Goal: Information Seeking & Learning: Learn about a topic

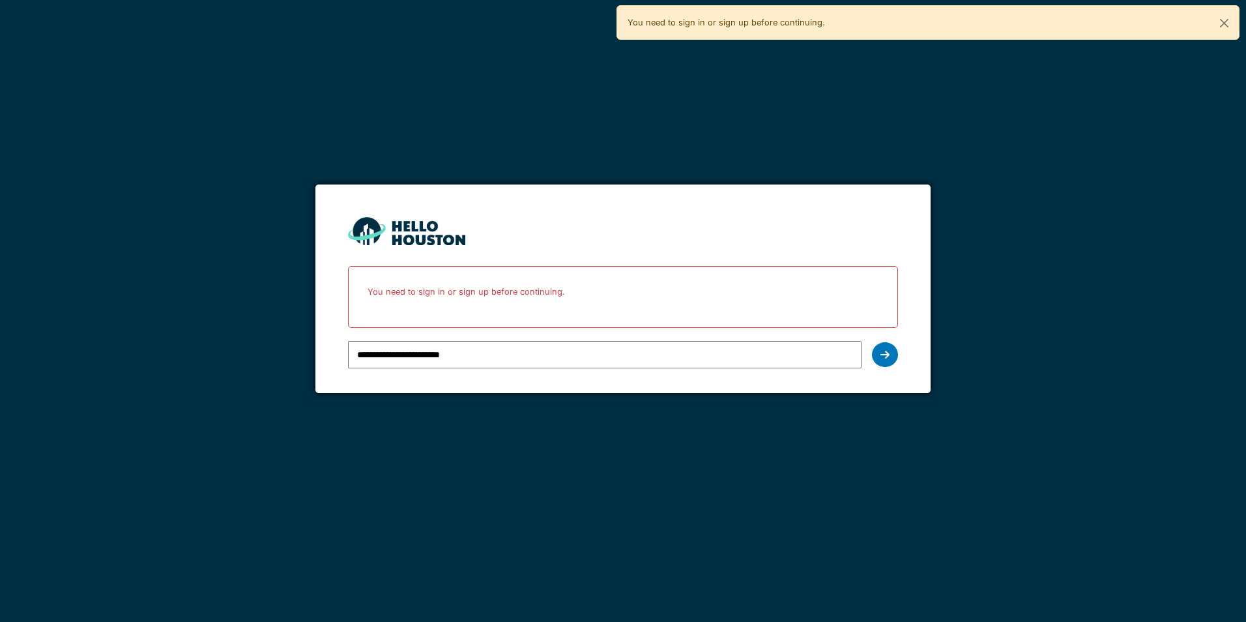
click at [886, 358] on icon at bounding box center [884, 354] width 9 height 10
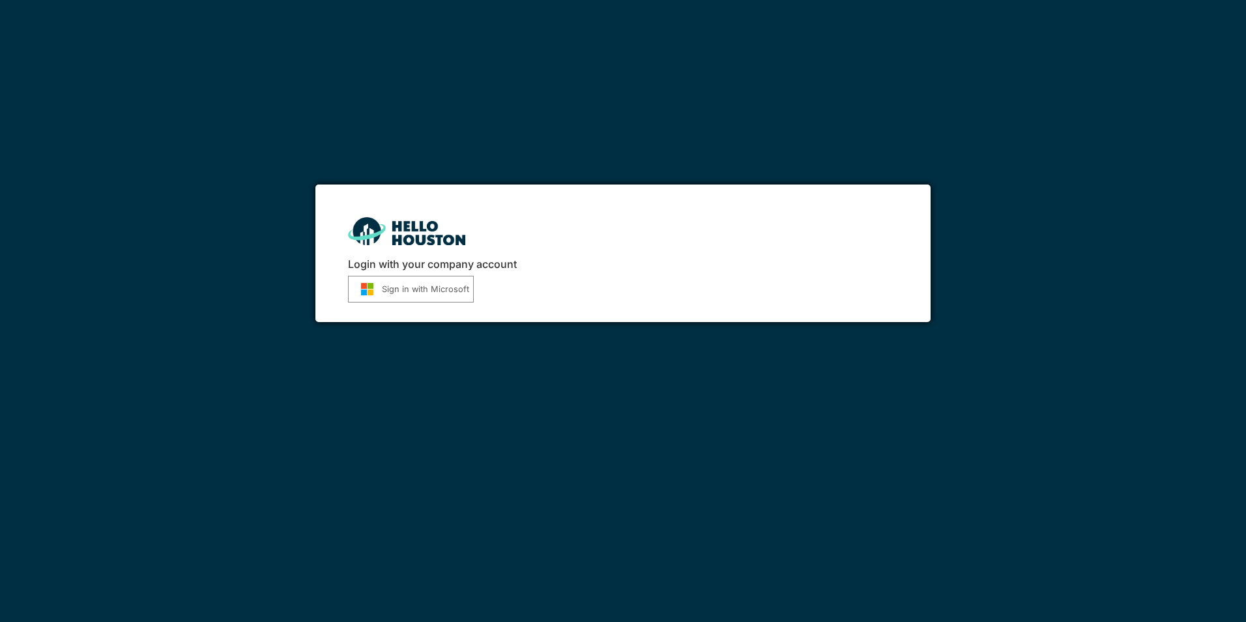
click at [397, 294] on button "Sign in with Microsoft" at bounding box center [411, 289] width 126 height 27
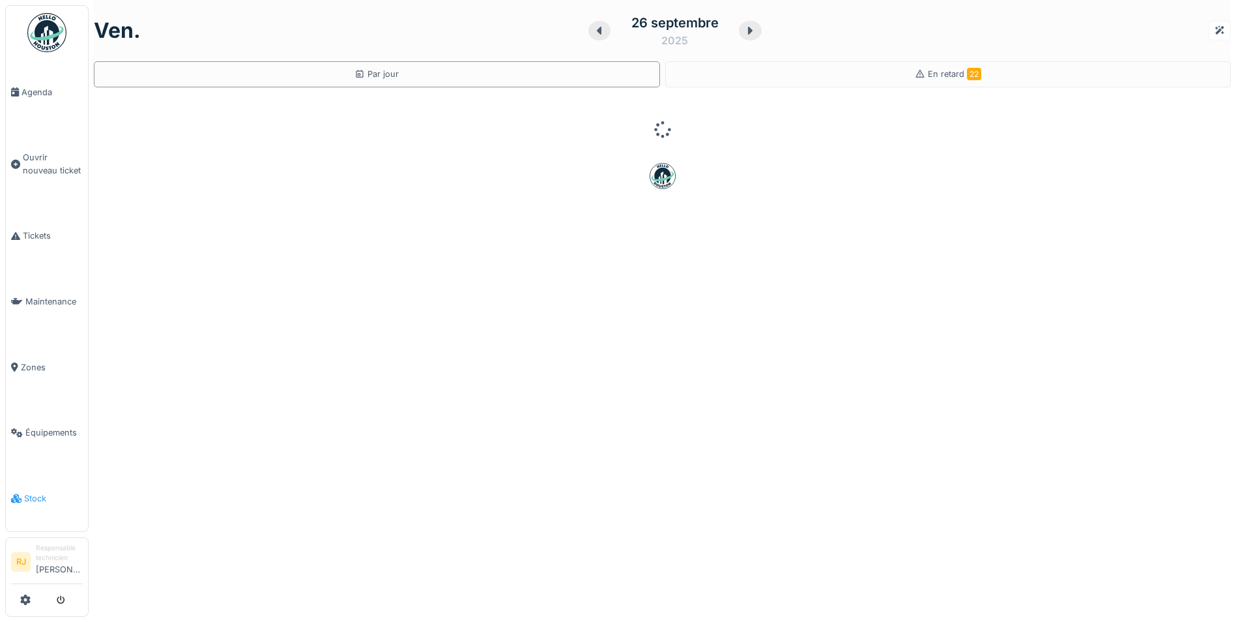
click at [24, 492] on span "Stock" at bounding box center [53, 498] width 59 height 12
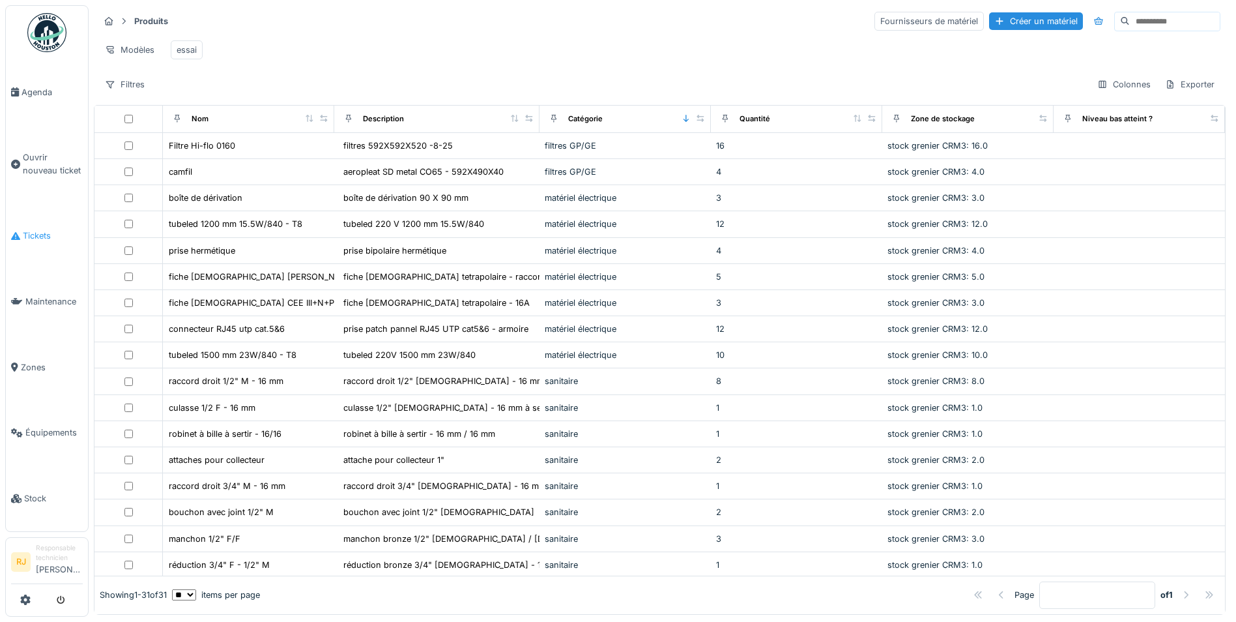
click at [48, 229] on span "Tickets" at bounding box center [53, 235] width 60 height 12
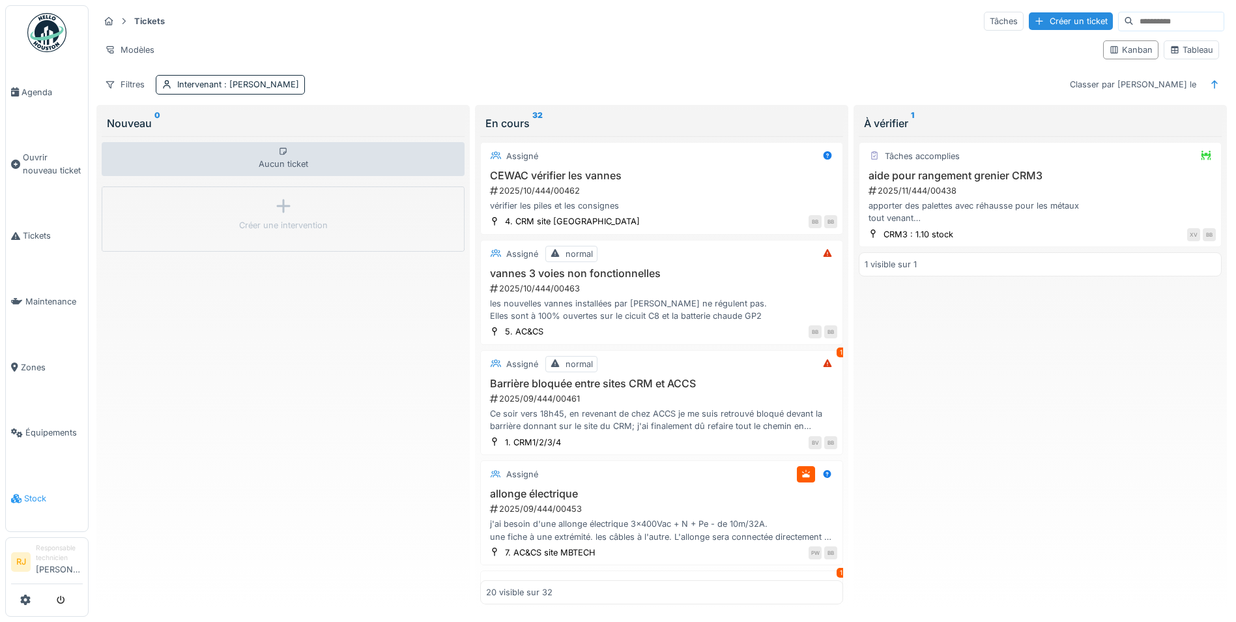
click at [27, 492] on span "Stock" at bounding box center [53, 498] width 59 height 12
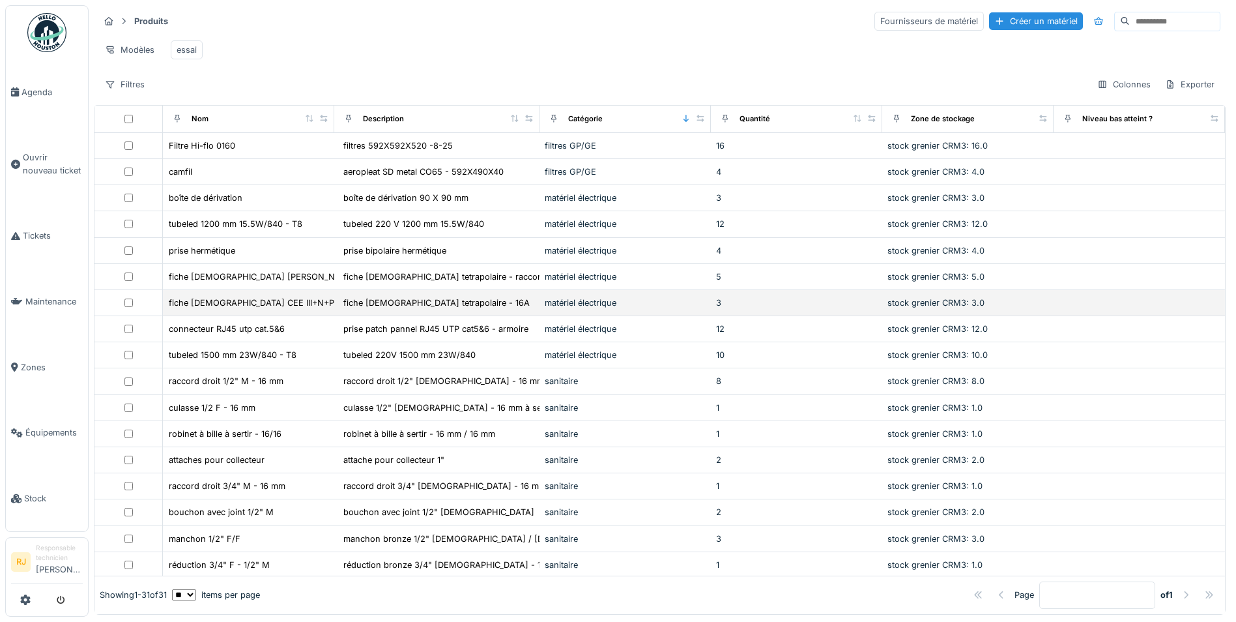
scroll to position [65, 0]
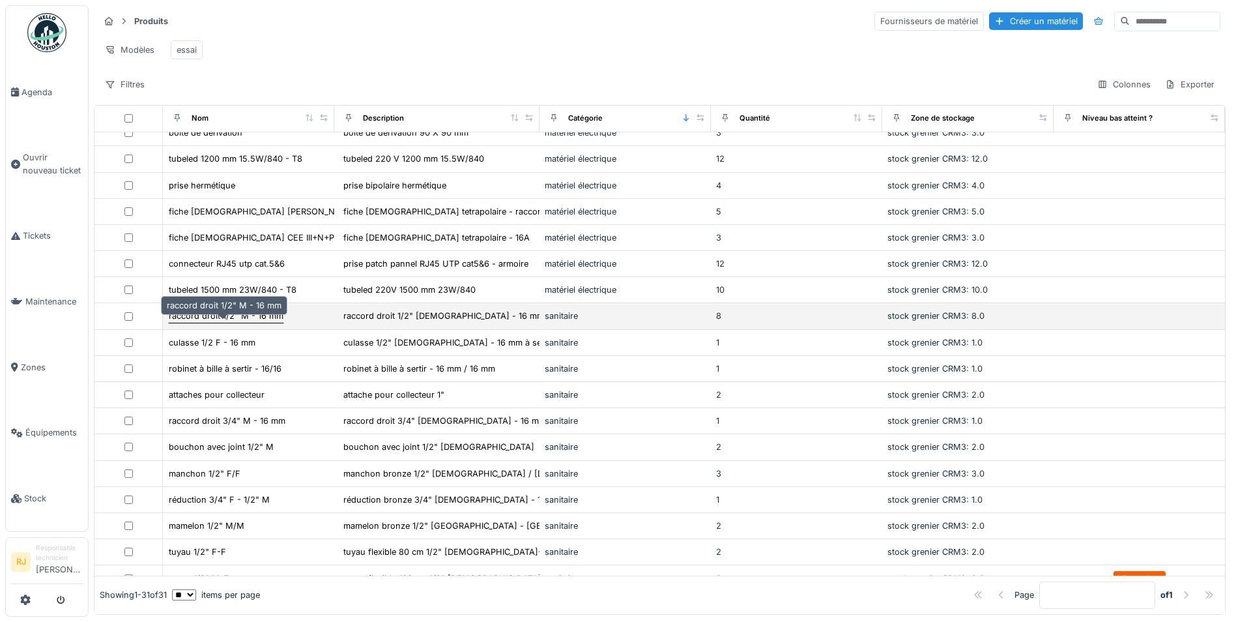
click at [222, 322] on div "raccord droit 1/2" M - 16 mm" at bounding box center [226, 316] width 115 height 12
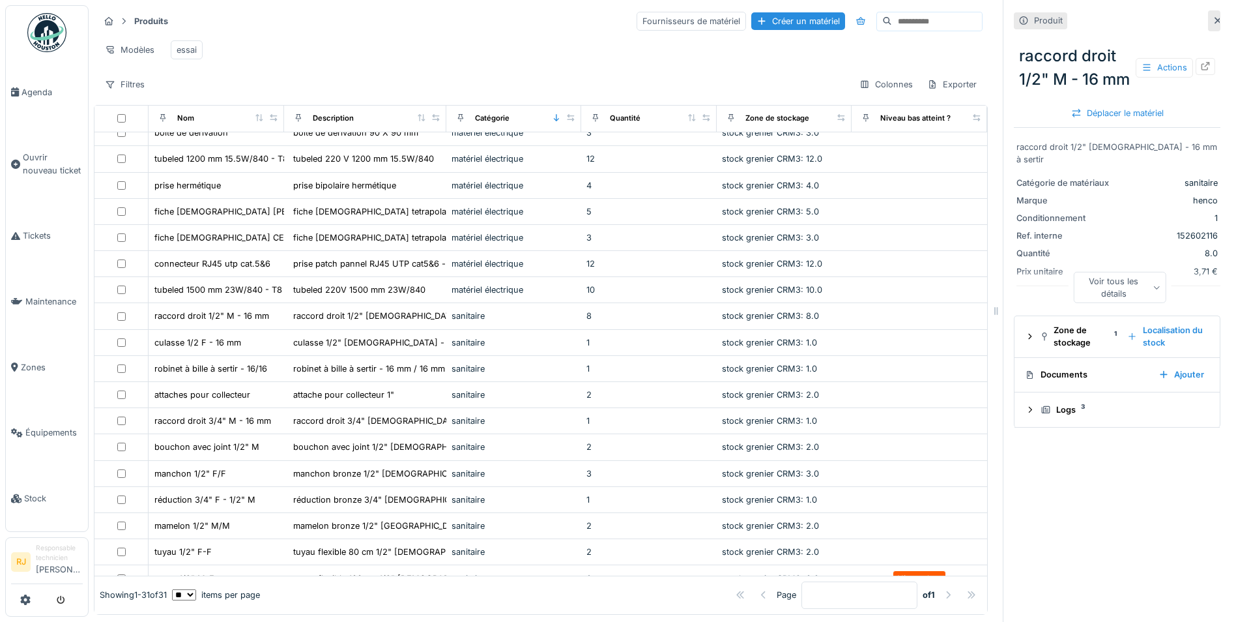
click at [1213, 24] on icon at bounding box center [1218, 20] width 10 height 8
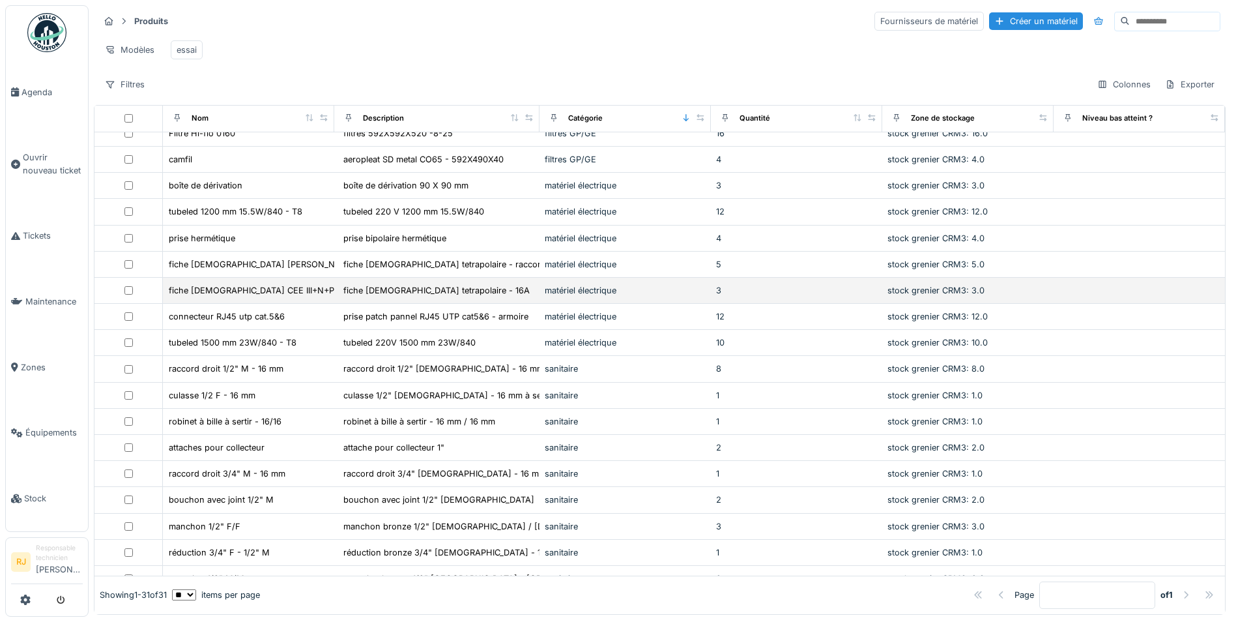
scroll to position [9, 0]
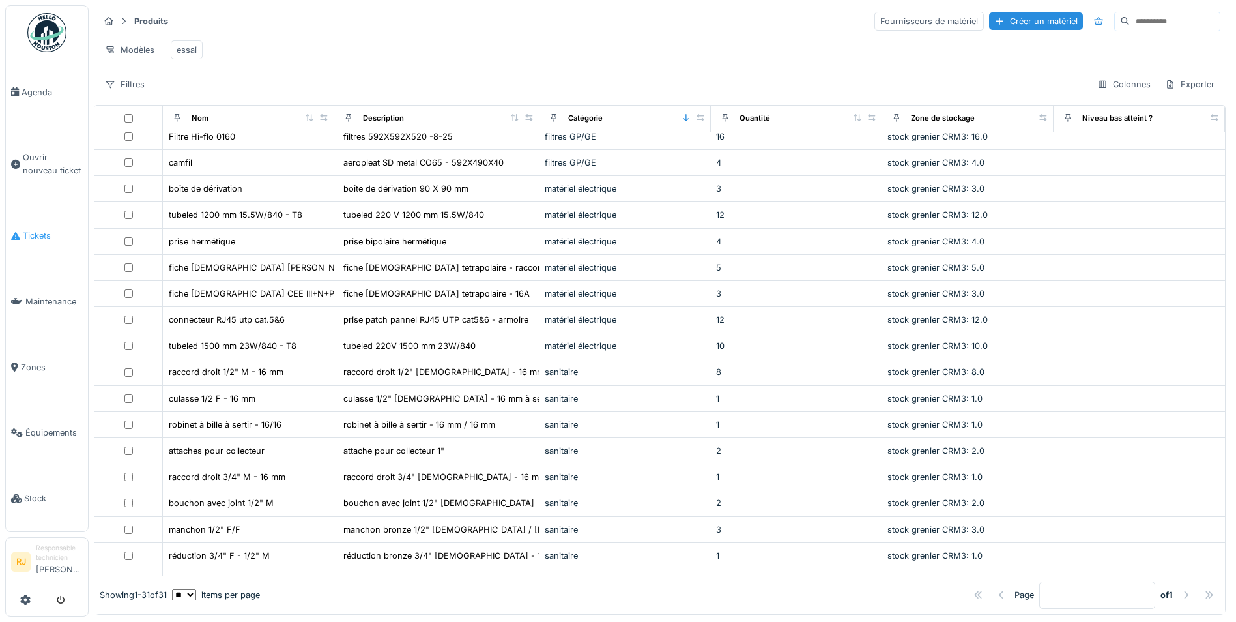
click at [25, 233] on span "Tickets" at bounding box center [53, 235] width 60 height 12
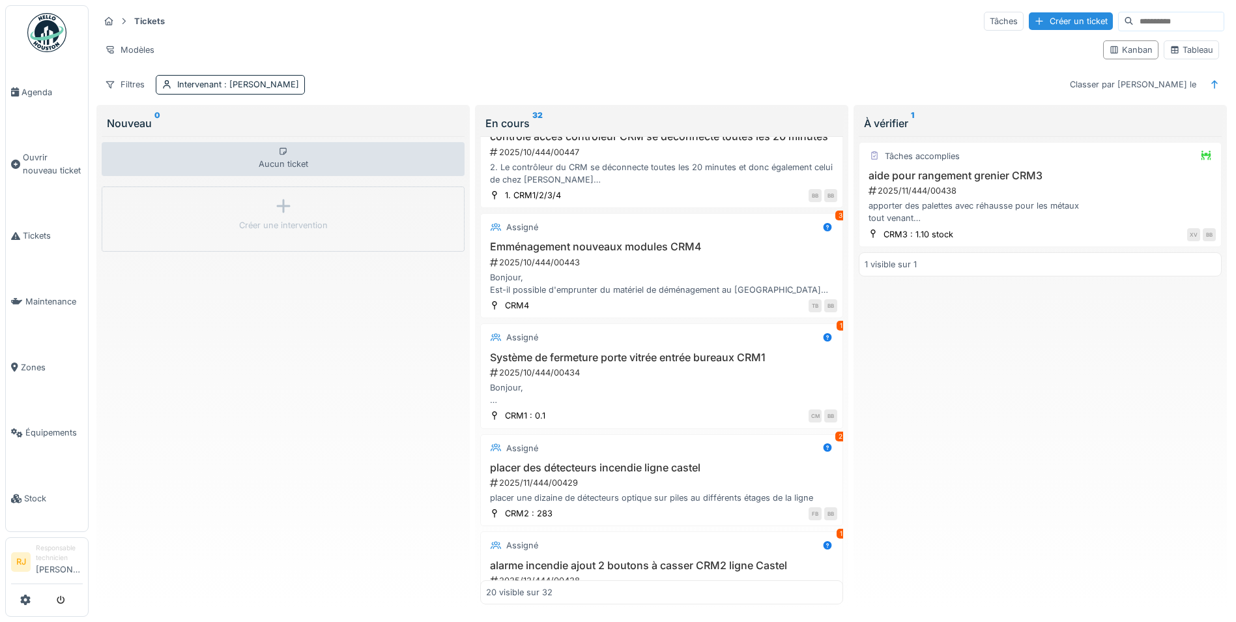
scroll to position [717, 0]
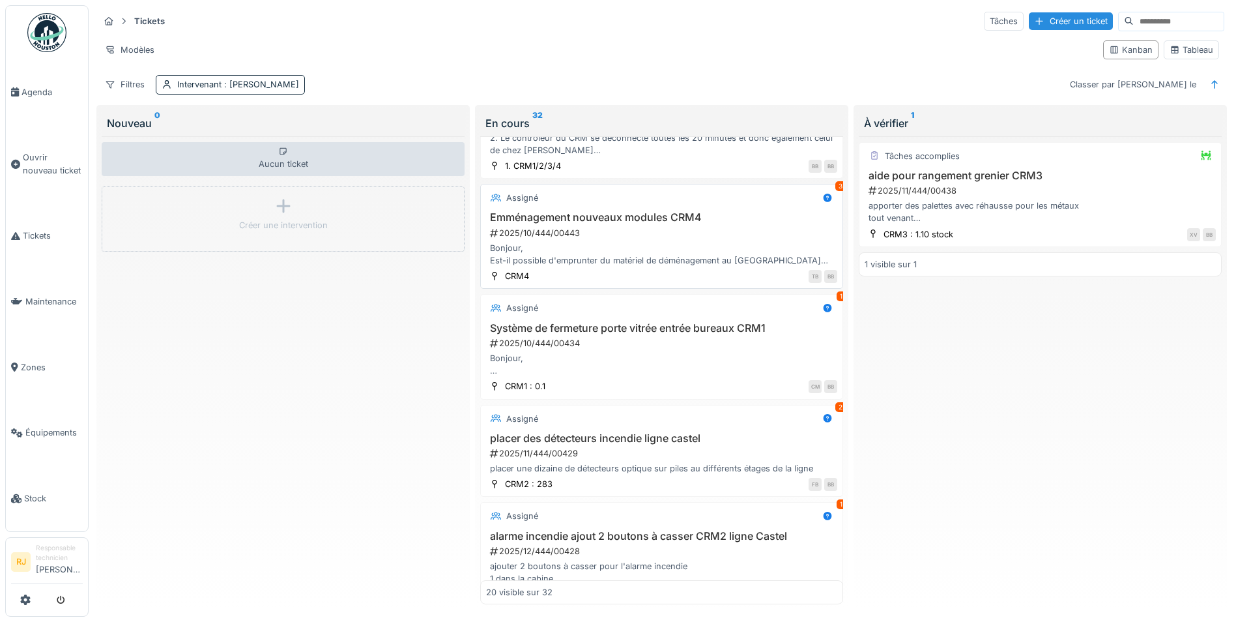
click at [596, 239] on div "2025/10/444/00443" at bounding box center [663, 233] width 349 height 12
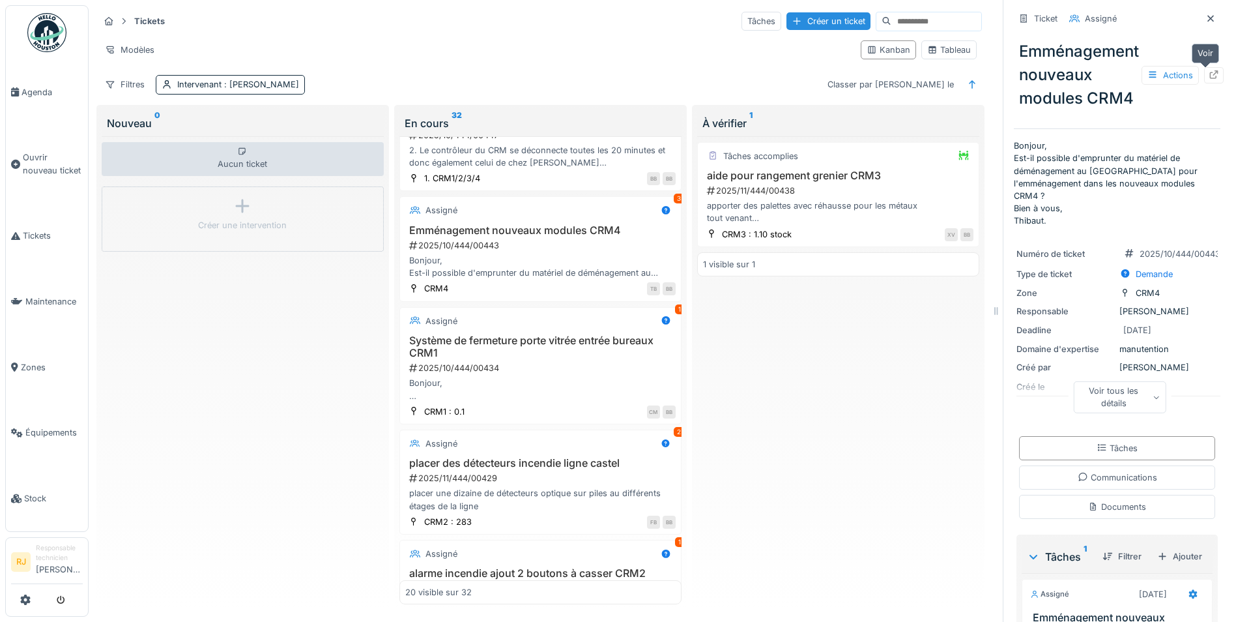
click at [1209, 76] on icon at bounding box center [1214, 74] width 10 height 8
